Goal: Task Accomplishment & Management: Manage account settings

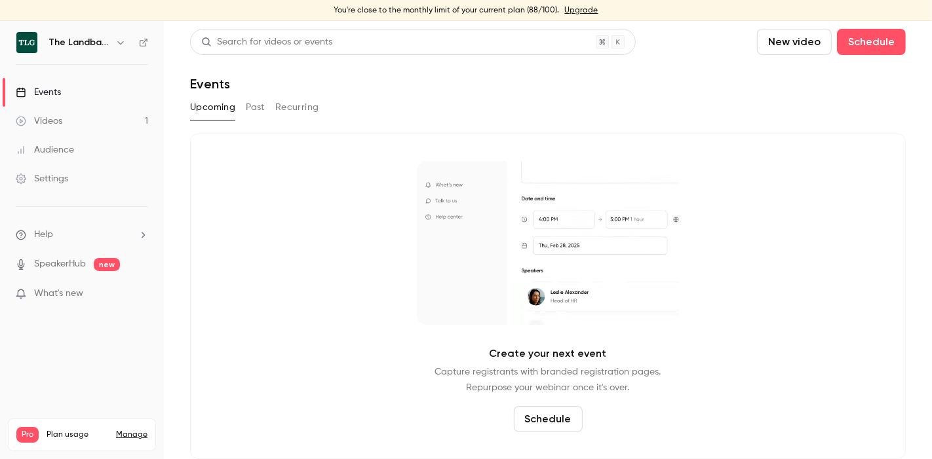
click at [58, 183] on div "Settings" at bounding box center [42, 178] width 52 height 13
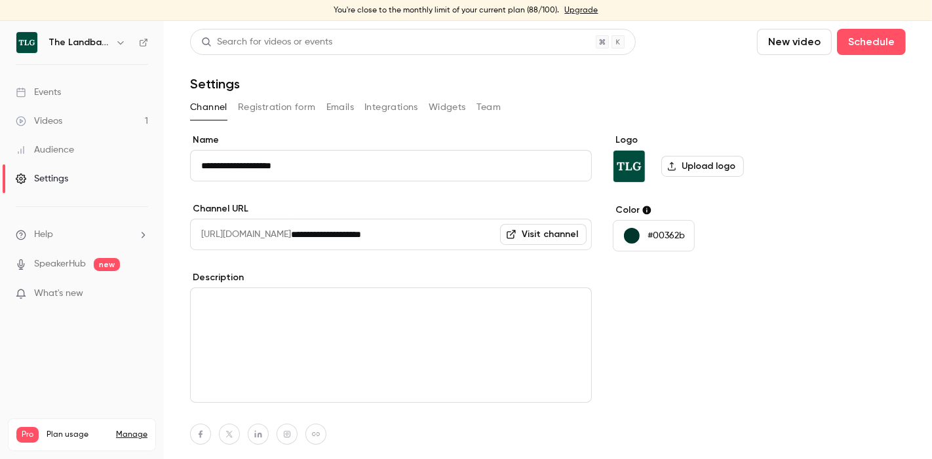
click at [113, 36] on div "The Landbanking Group" at bounding box center [88, 43] width 80 height 16
click at [123, 45] on icon "button" at bounding box center [120, 42] width 10 height 10
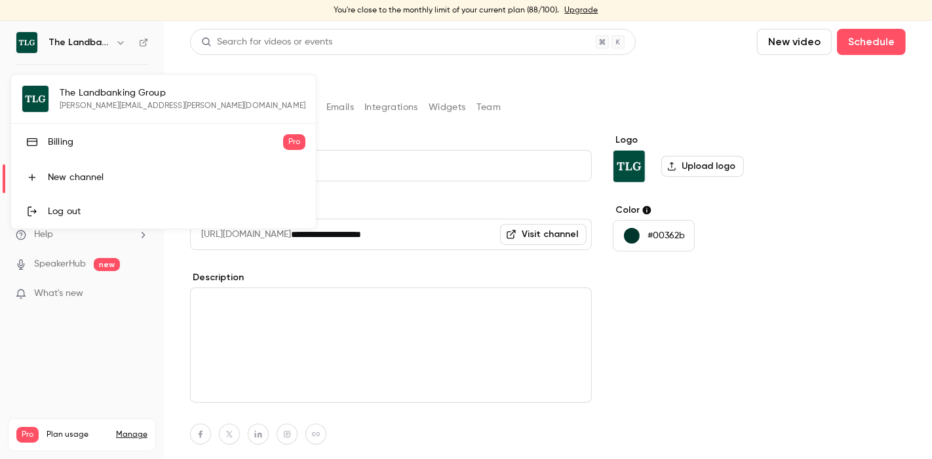
click at [69, 145] on div "Billing" at bounding box center [165, 142] width 235 height 13
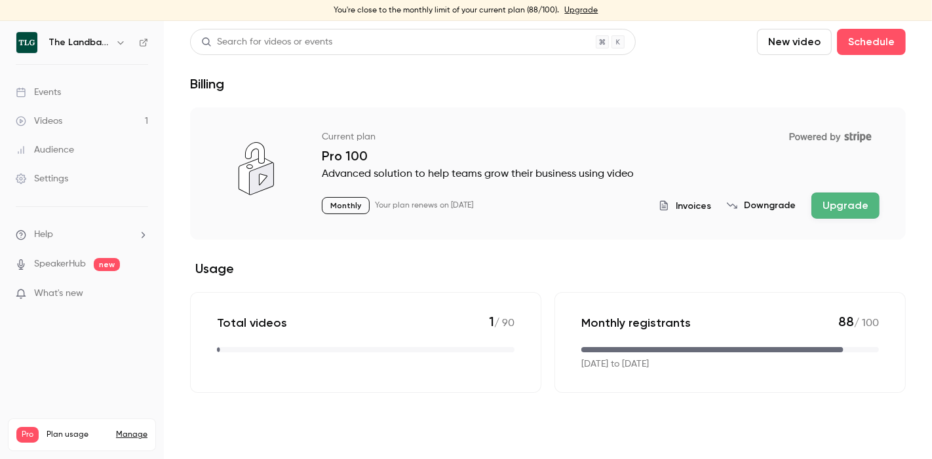
click at [685, 208] on span "Invoices" at bounding box center [693, 206] width 35 height 14
